Goal: Task Accomplishment & Management: Manage account settings

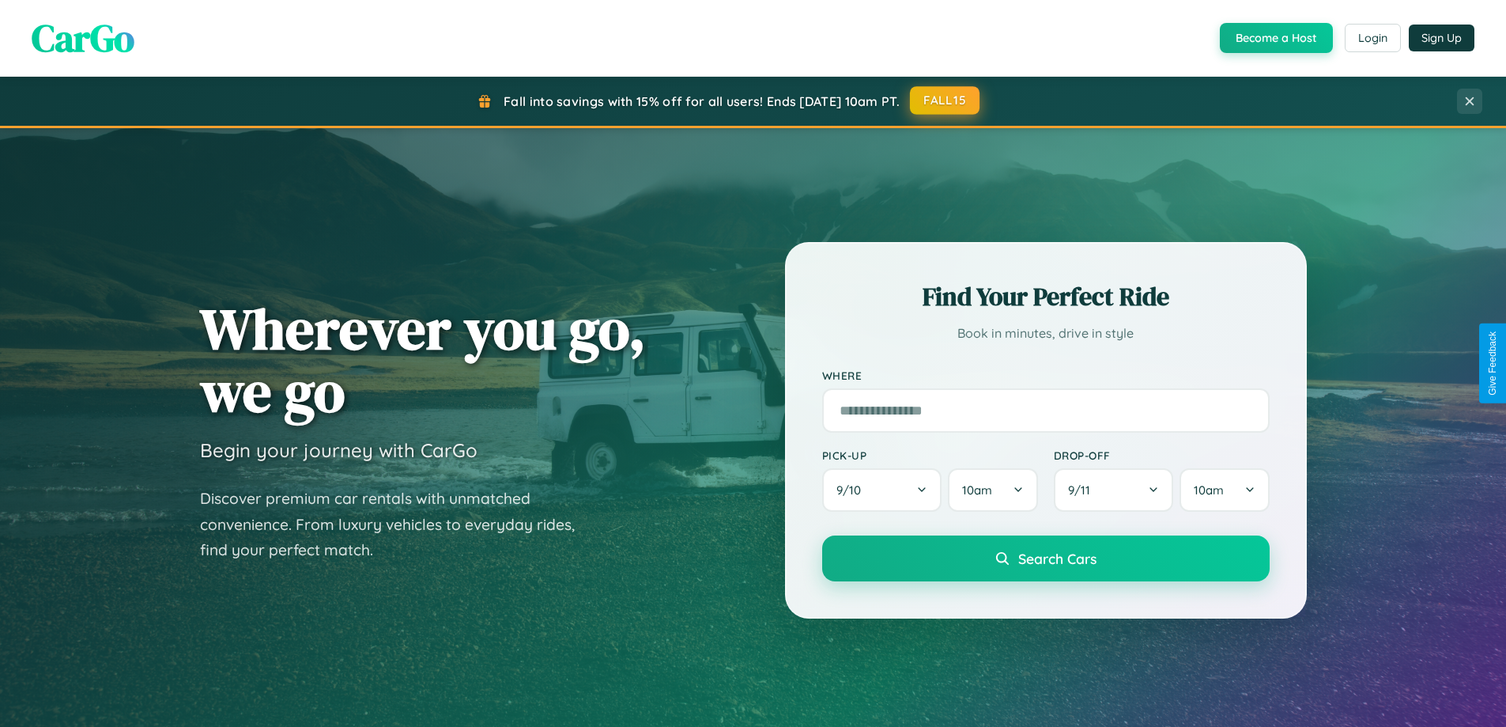
click at [946, 100] on button "FALL15" at bounding box center [945, 100] width 70 height 28
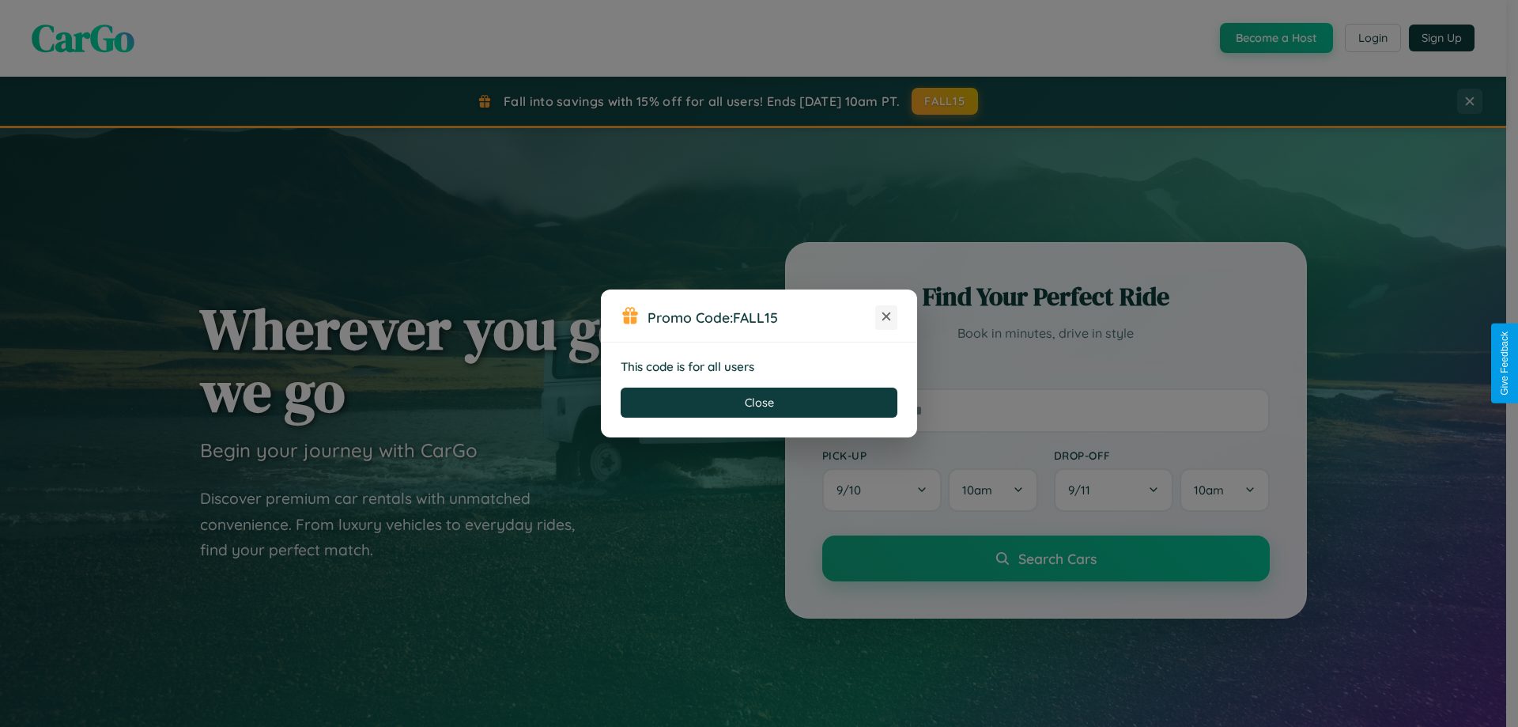
click at [886, 317] on icon at bounding box center [886, 316] width 16 height 16
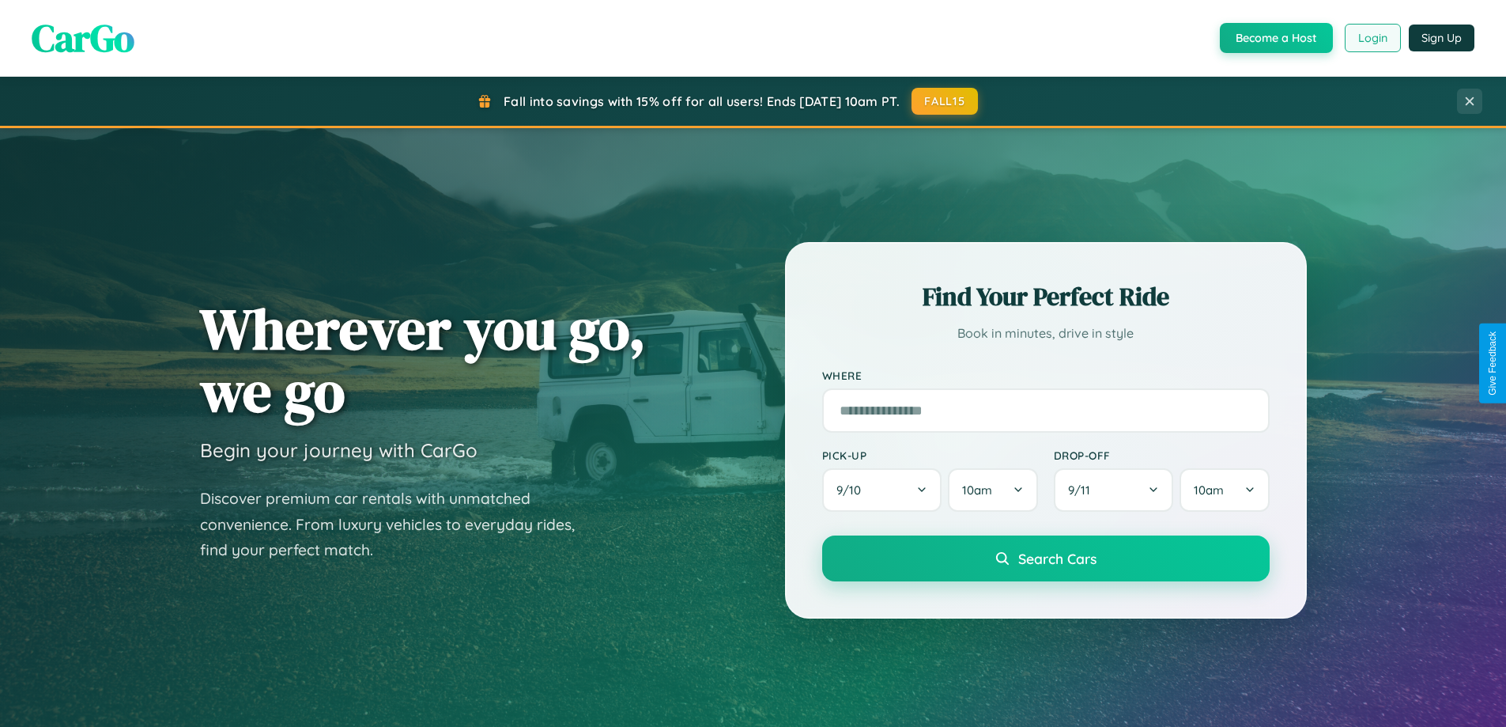
click at [1372, 38] on button "Login" at bounding box center [1373, 38] width 56 height 28
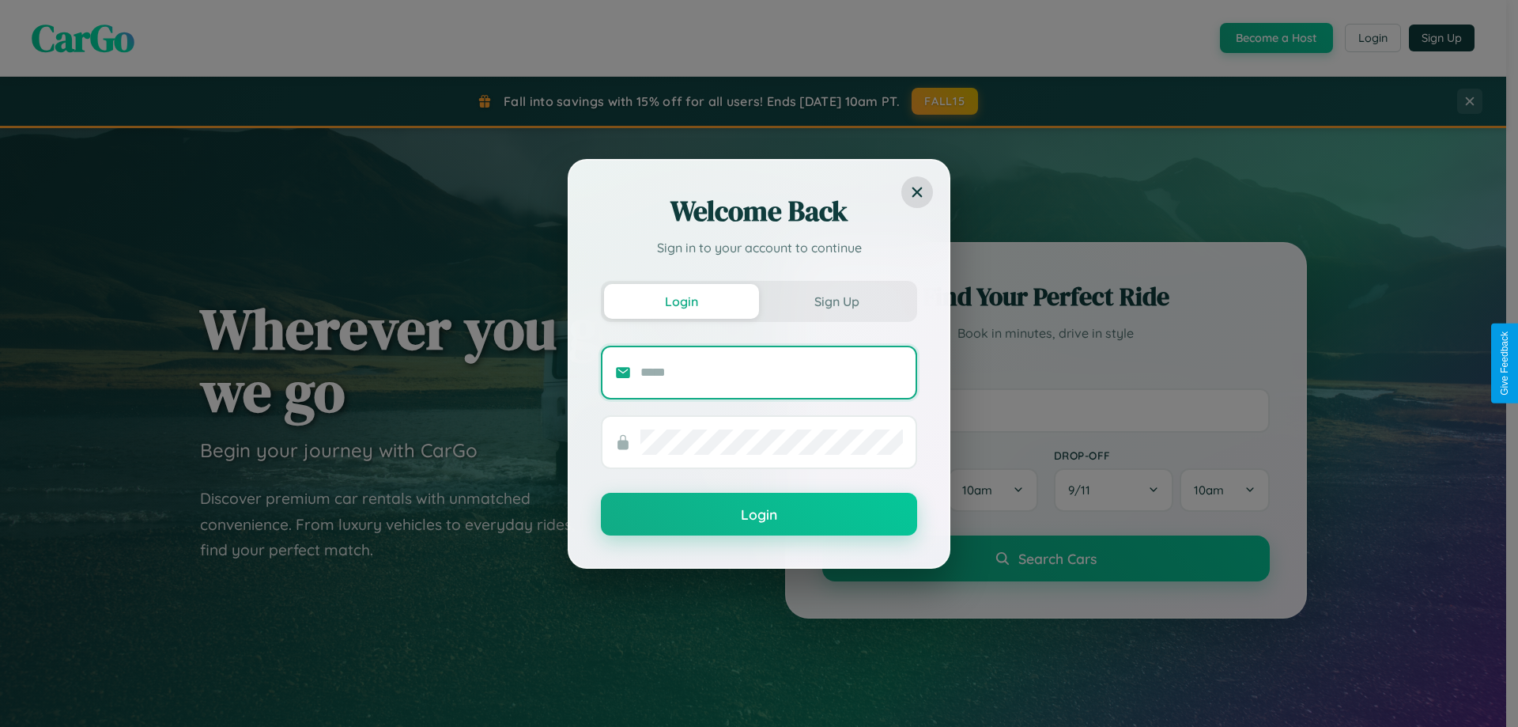
click at [772, 372] on input "text" at bounding box center [771, 372] width 262 height 25
type input "**********"
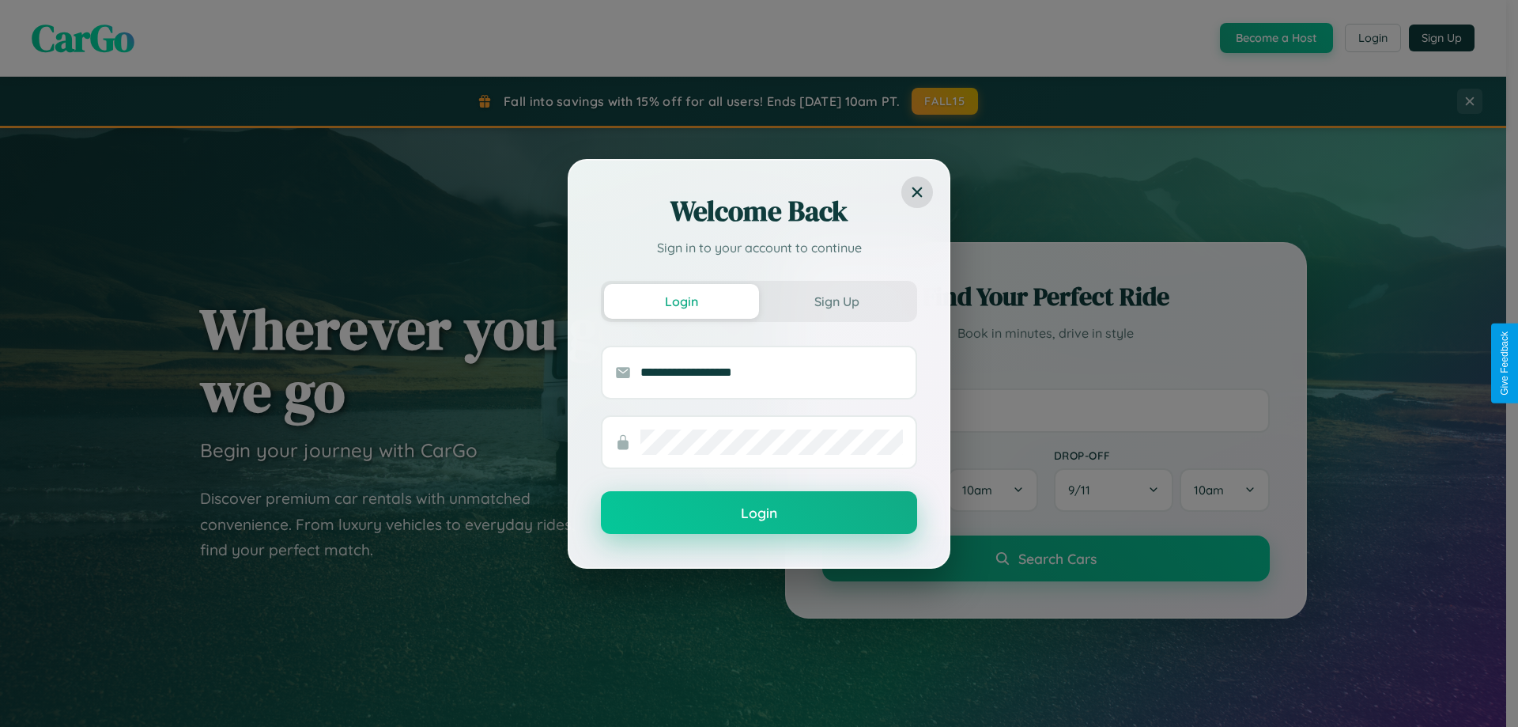
click at [759, 513] on button "Login" at bounding box center [759, 512] width 316 height 43
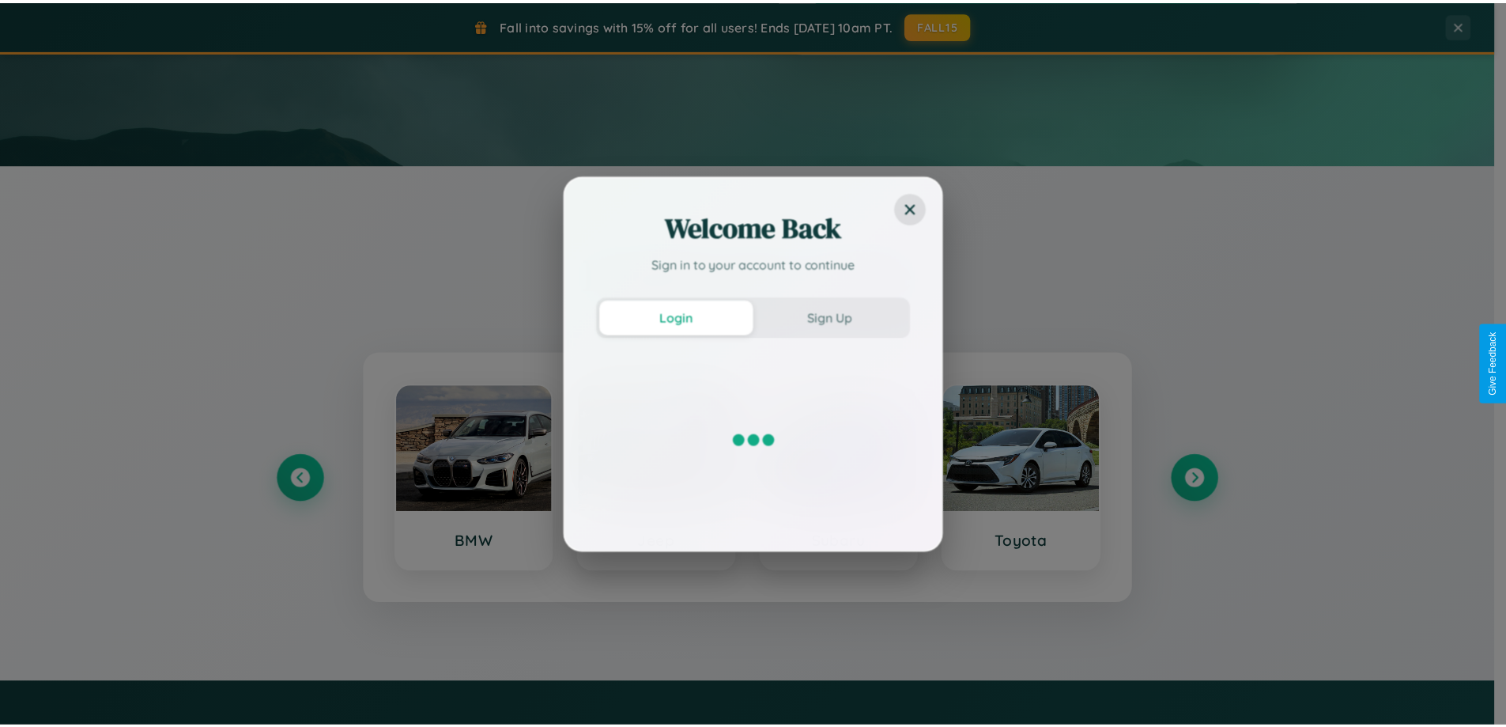
scroll to position [681, 0]
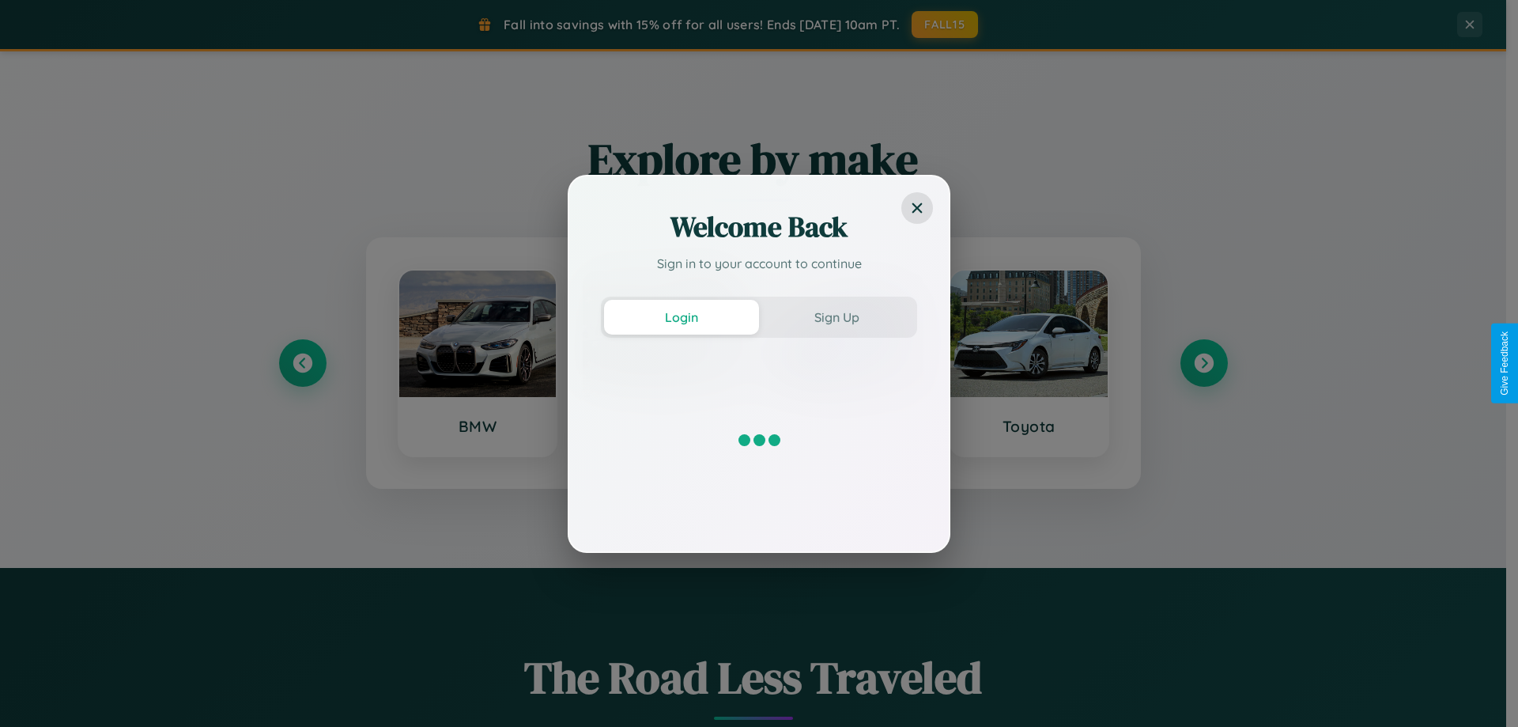
click at [844, 363] on div at bounding box center [759, 440] width 316 height 158
